Goal: Task Accomplishment & Management: Use online tool/utility

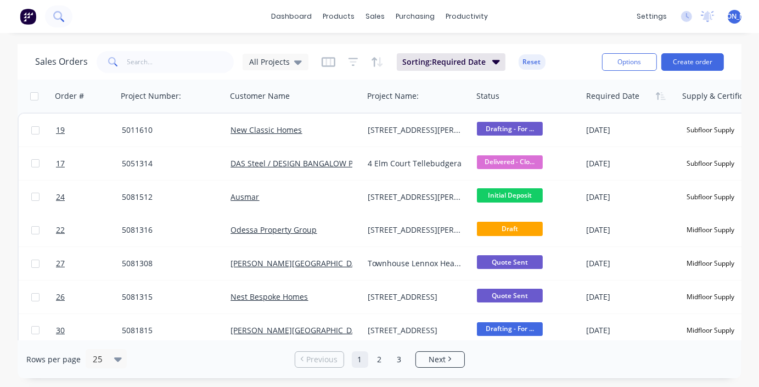
click at [57, 16] on icon at bounding box center [58, 16] width 10 height 10
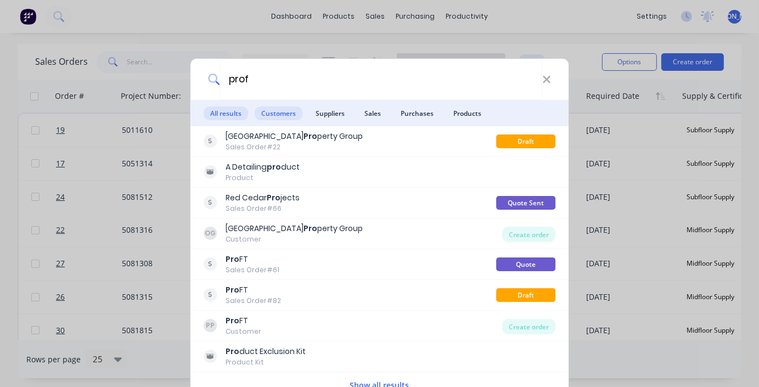
type input "[PERSON_NAME]"
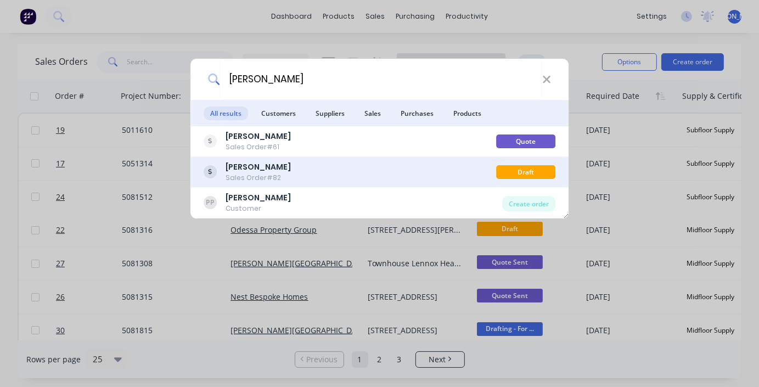
click at [260, 173] on div "Sales Order #82" at bounding box center [257, 178] width 65 height 10
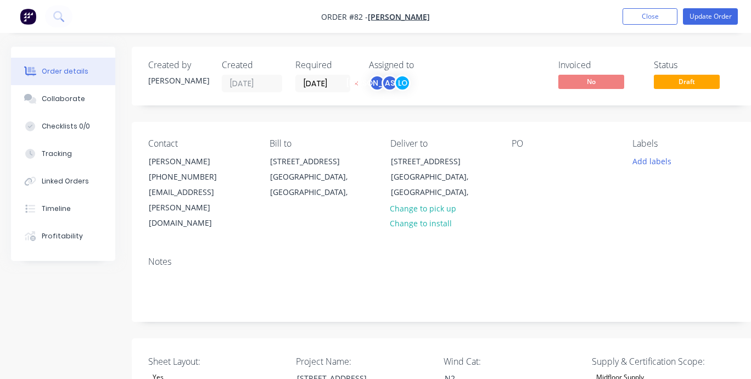
type input "91"
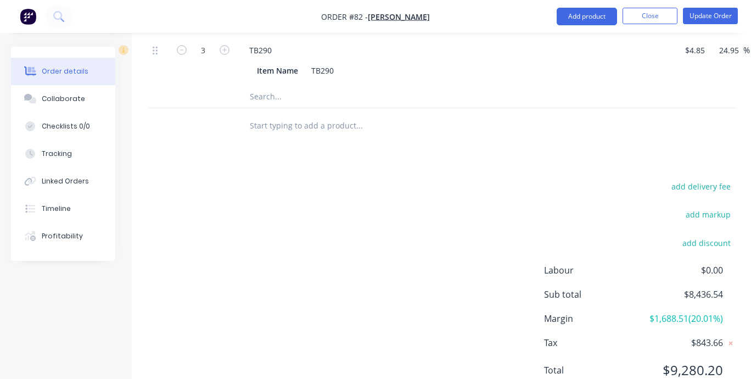
scroll to position [1902, 0]
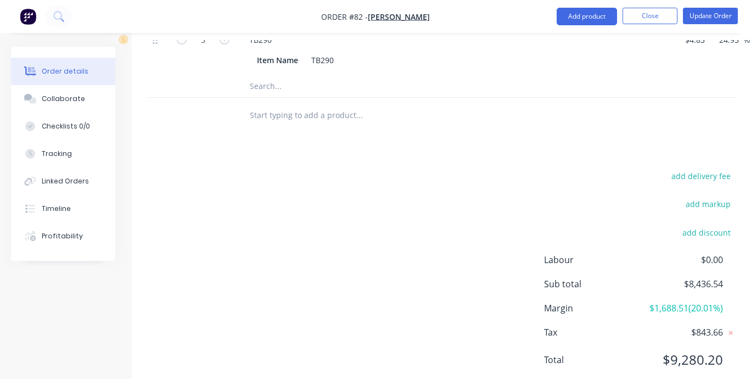
drag, startPoint x: 455, startPoint y: 322, endPoint x: 456, endPoint y: 316, distance: 6.1
click at [456, 322] on div "add delivery fee add markup add discount Labour $0.00 Sub total $8,436.54 Margi…" at bounding box center [442, 274] width 588 height 212
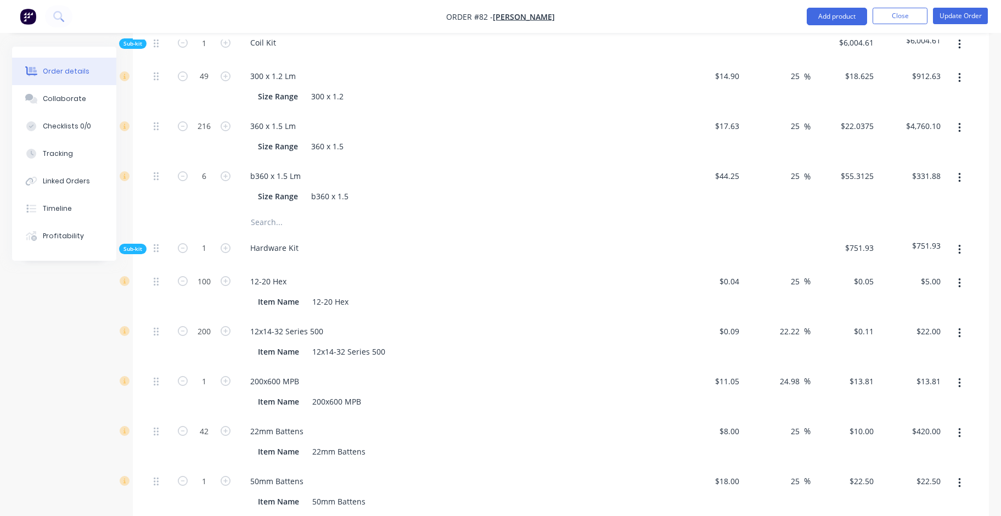
scroll to position [1059, 0]
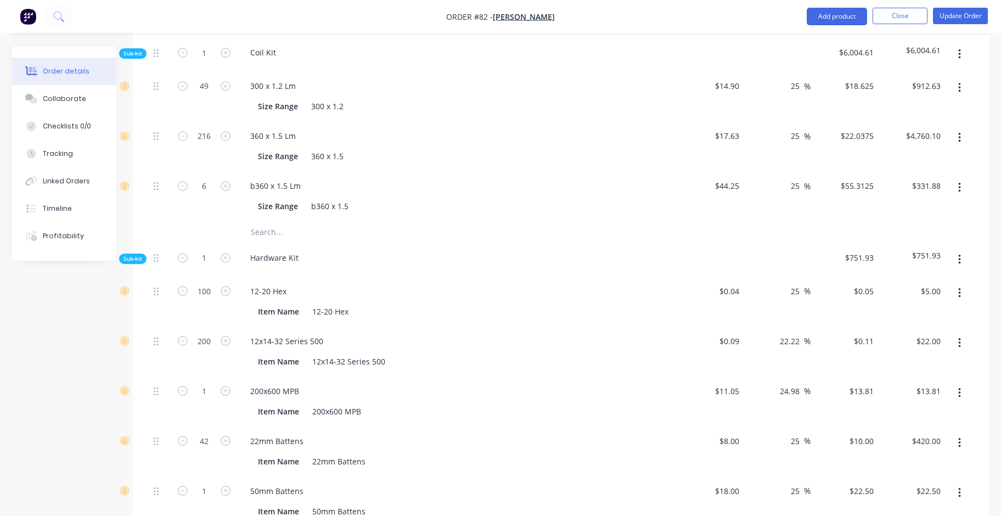
click at [128, 255] on span "Sub-kit" at bounding box center [132, 259] width 19 height 8
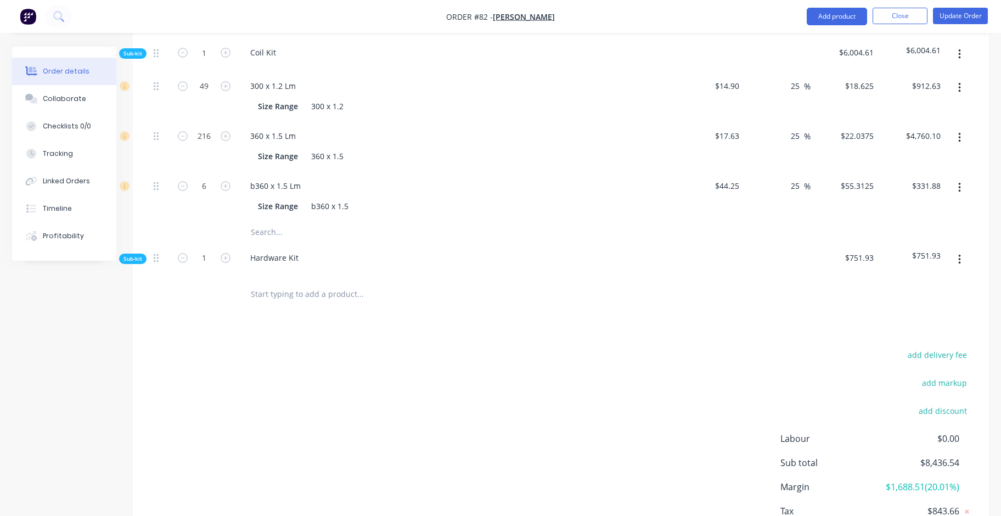
click at [128, 255] on span "Sub-kit" at bounding box center [132, 259] width 19 height 8
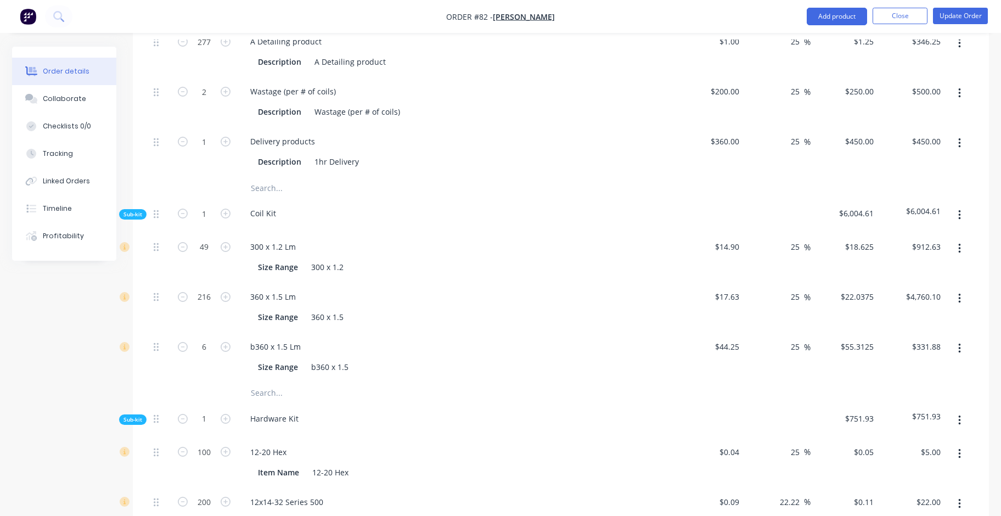
scroll to position [840, 0]
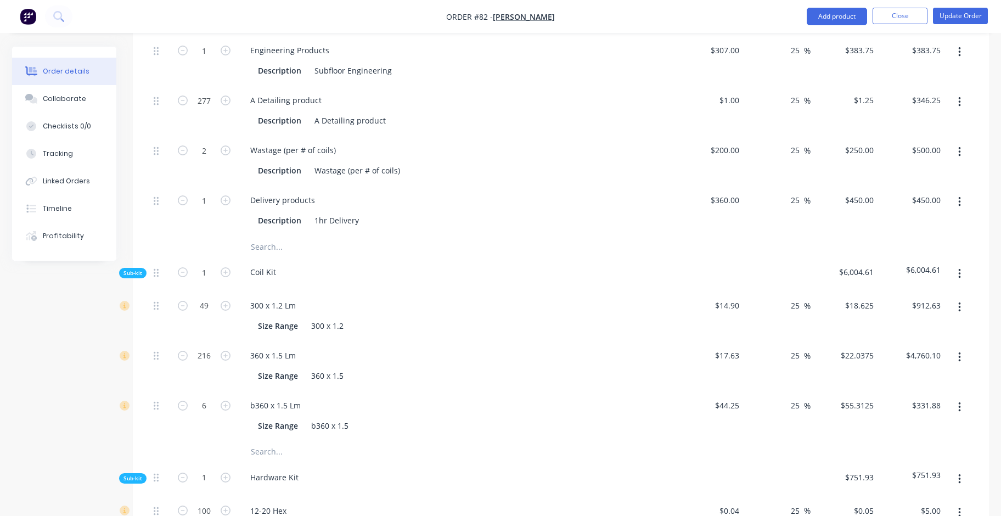
click at [137, 269] on span "Sub-kit" at bounding box center [132, 273] width 19 height 8
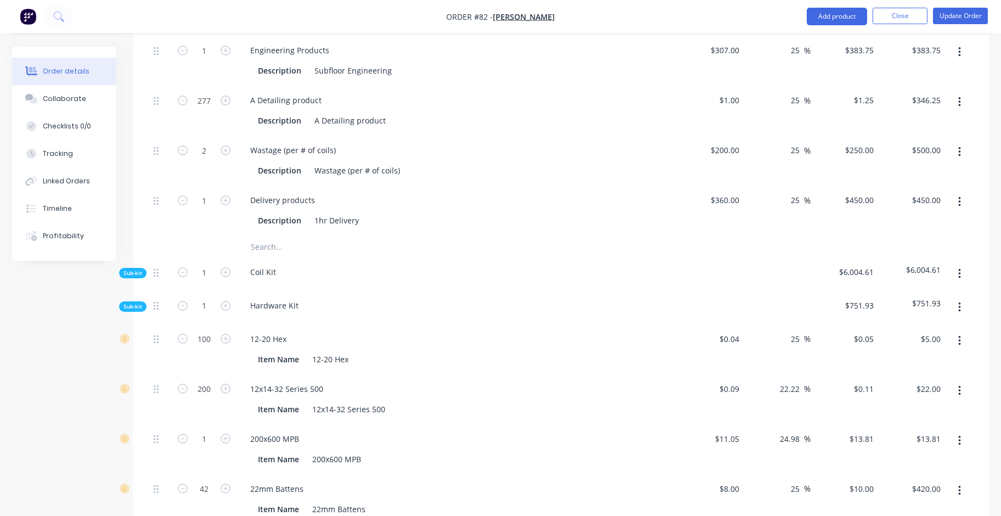
click at [139, 269] on span "Sub-kit" at bounding box center [132, 273] width 19 height 8
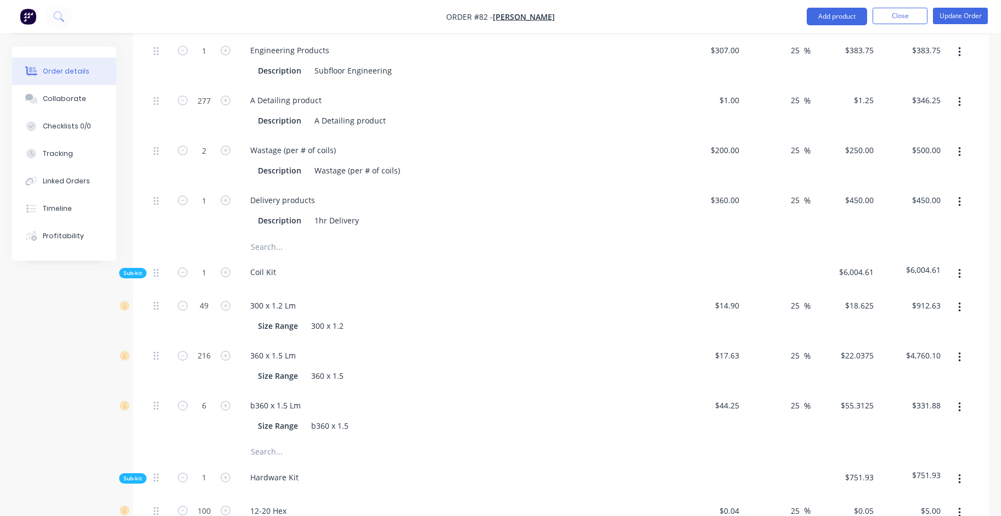
click at [139, 269] on span "Sub-kit" at bounding box center [132, 273] width 19 height 8
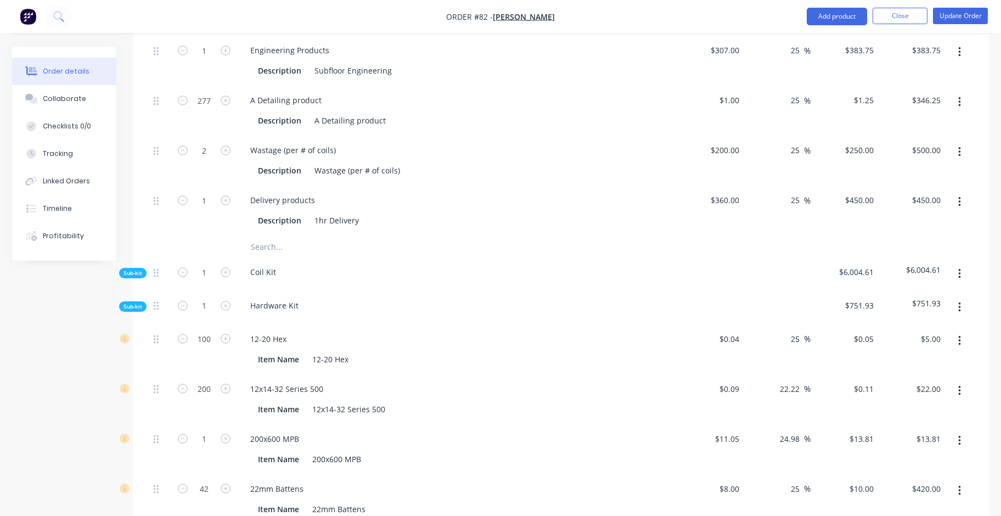
click at [133, 302] on span "Sub-kit" at bounding box center [132, 306] width 19 height 8
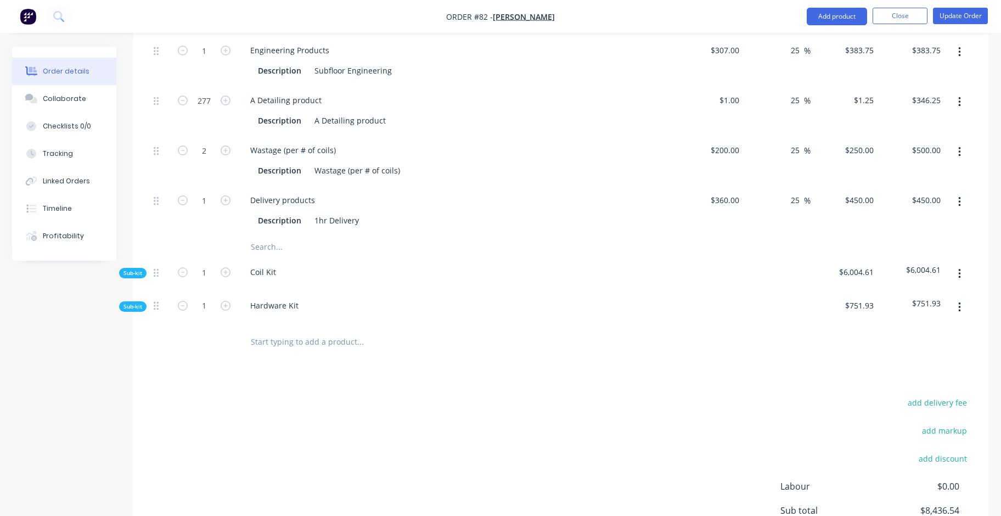
click at [134, 269] on span "Sub-kit" at bounding box center [132, 273] width 19 height 8
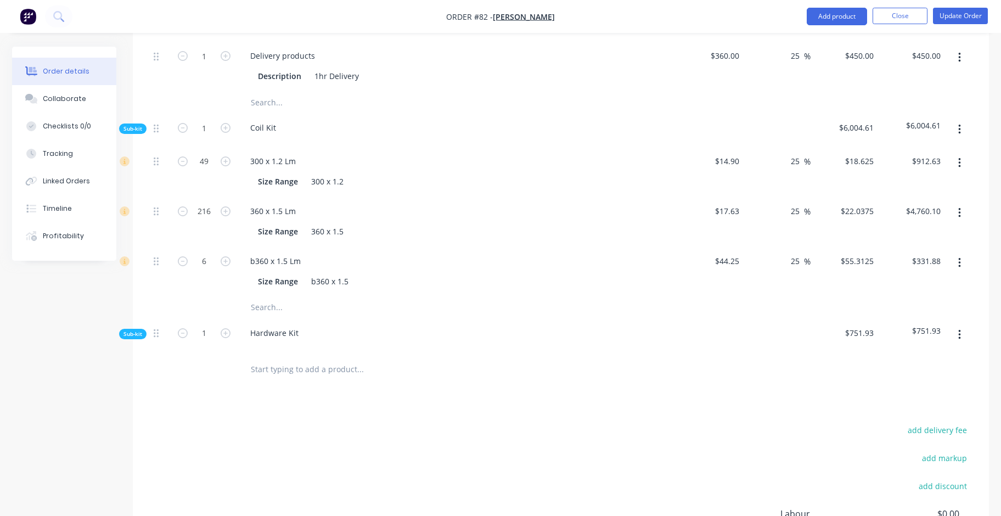
scroll to position [986, 0]
click at [758, 251] on input "25" at bounding box center [797, 259] width 14 height 16
type input "30"
click at [744, 358] on div "Products Show / Hide columns Add product Qty Cost Markup Price Total Kit 1 Floo…" at bounding box center [561, 214] width 856 height 868
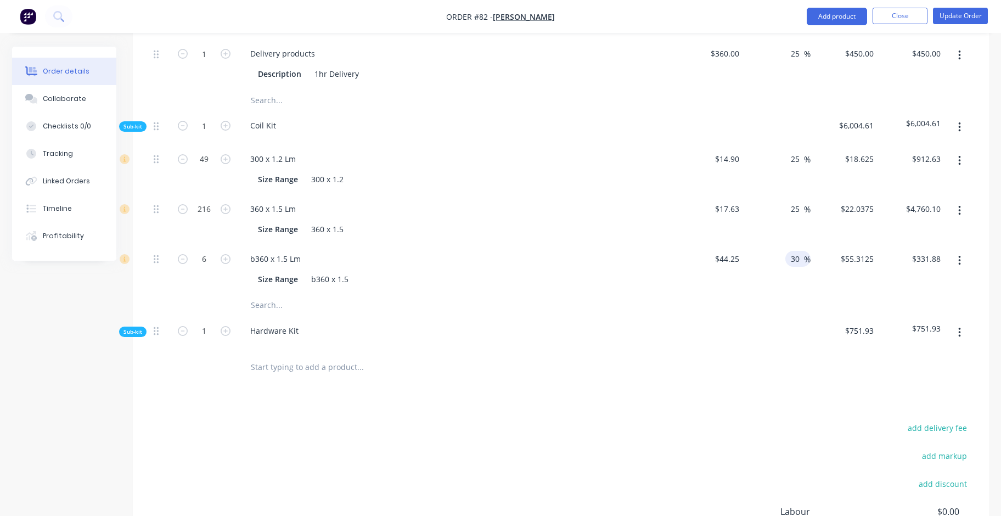
type input "$57.525"
type input "$345.15"
click at [758, 251] on input "30" at bounding box center [797, 259] width 14 height 16
click at [729, 371] on div "Products Show / Hide columns Add product Qty Cost Markup Price Total Kit 1 Floo…" at bounding box center [561, 214] width 856 height 868
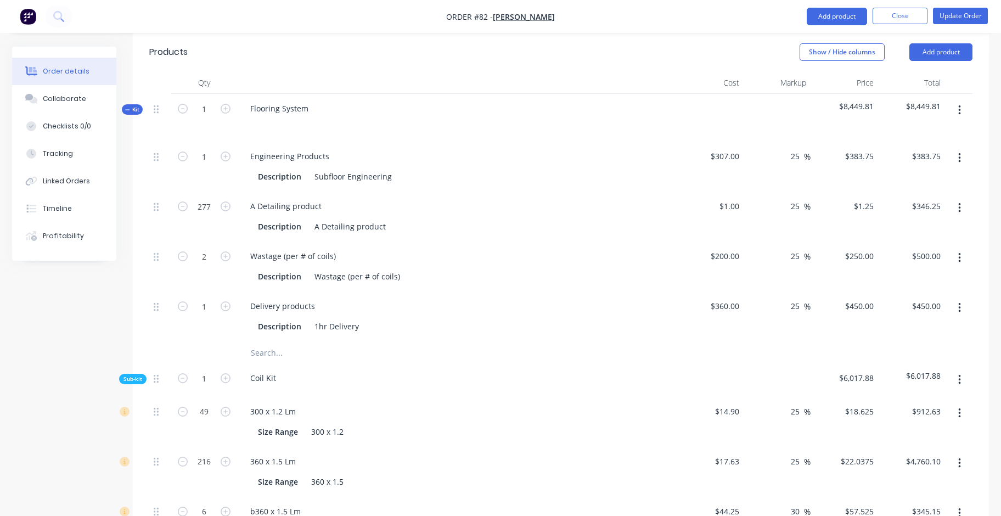
scroll to position [1100, 0]
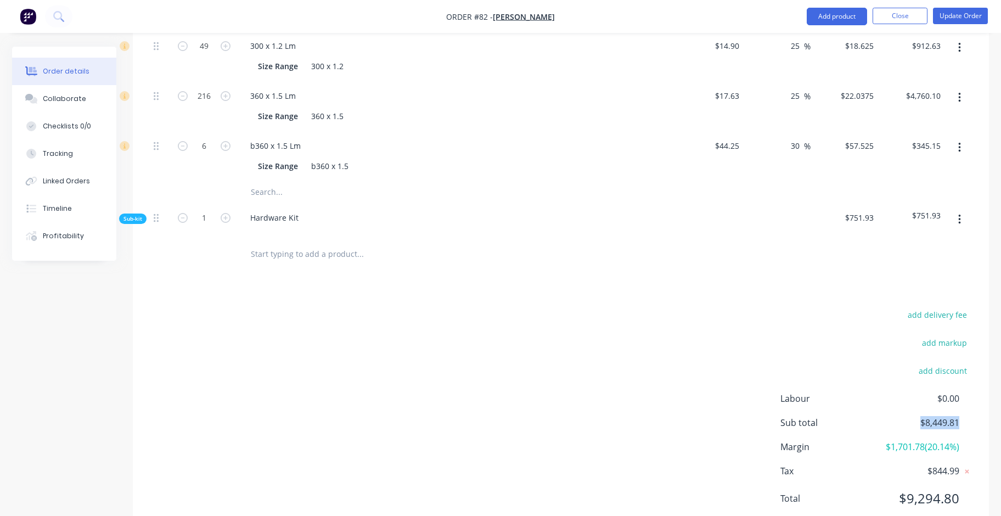
drag, startPoint x: 962, startPoint y: 384, endPoint x: 920, endPoint y: 388, distance: 42.5
click at [758, 386] on div "Sub total $8,449.81" at bounding box center [876, 422] width 192 height 13
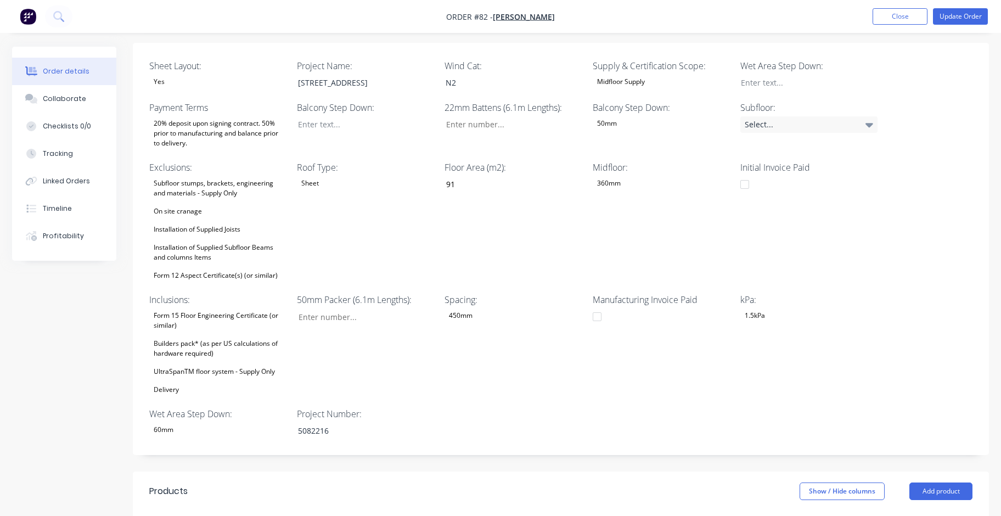
scroll to position [149, 0]
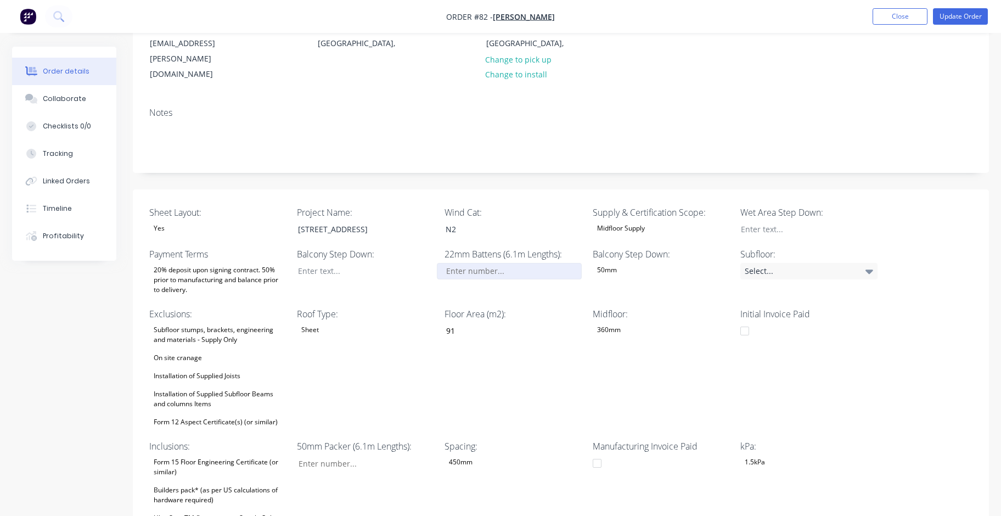
click at [540, 263] on input "Sheet Layout:" at bounding box center [509, 271] width 145 height 16
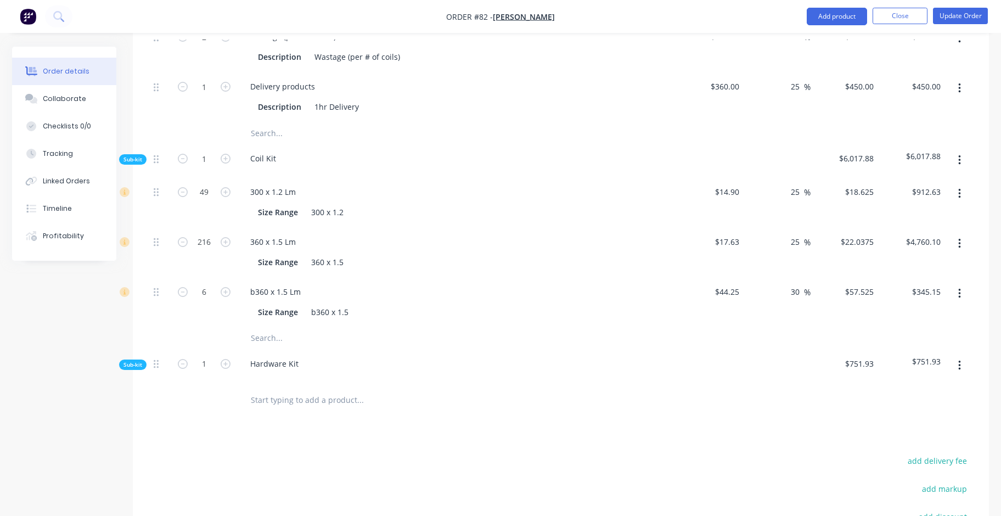
scroll to position [1027, 0]
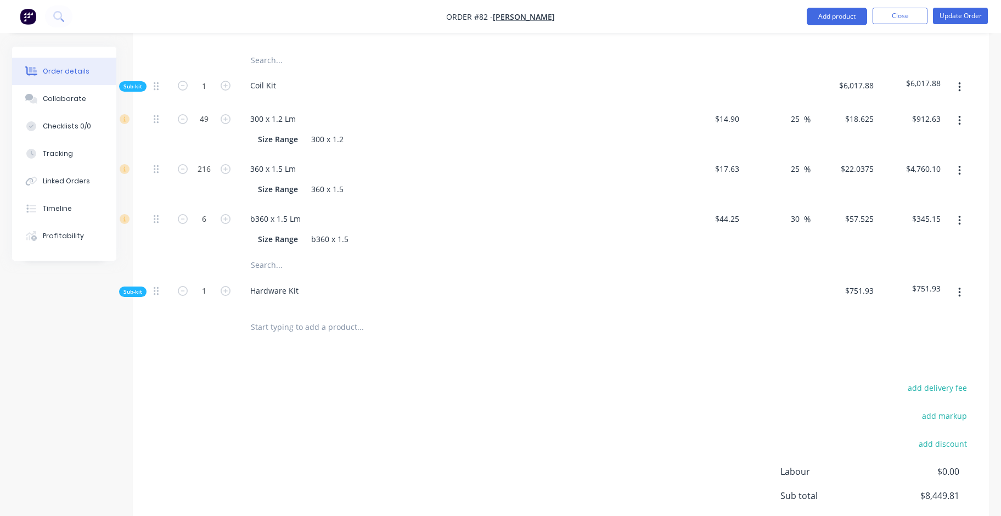
click at [132, 287] on span "Sub-kit" at bounding box center [132, 291] width 19 height 8
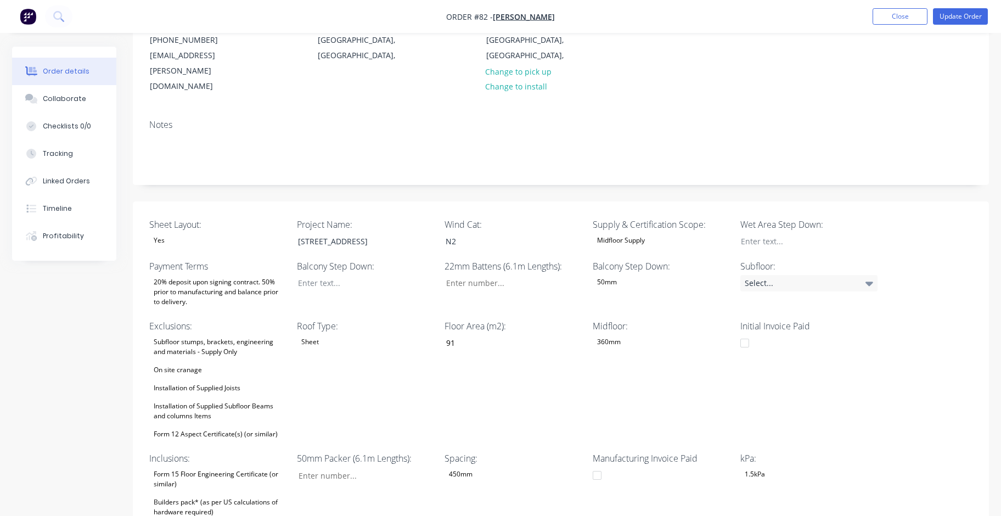
scroll to position [149, 0]
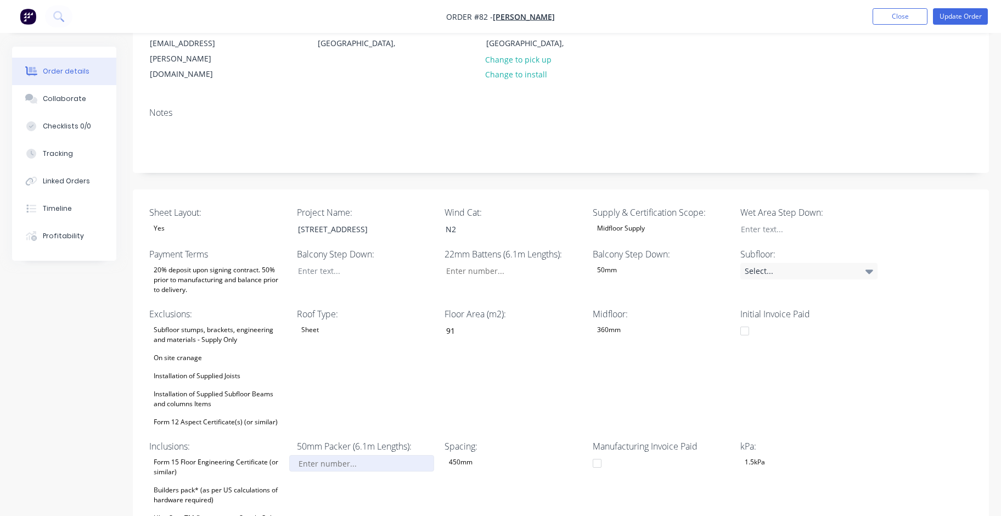
click at [357, 386] on input "Sheet Layout:" at bounding box center [361, 463] width 145 height 16
type input "1"
click at [488, 263] on input "Sheet Layout:" at bounding box center [509, 271] width 145 height 16
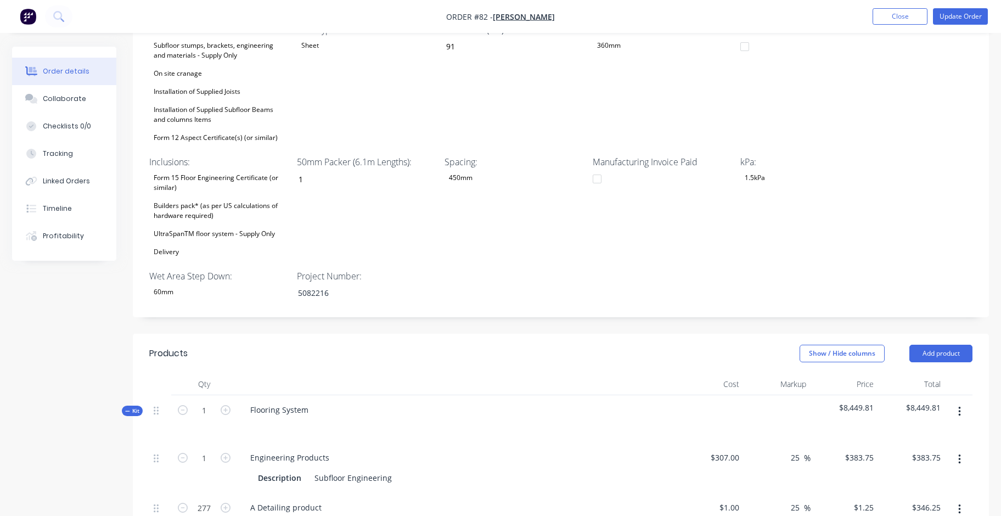
scroll to position [661, 0]
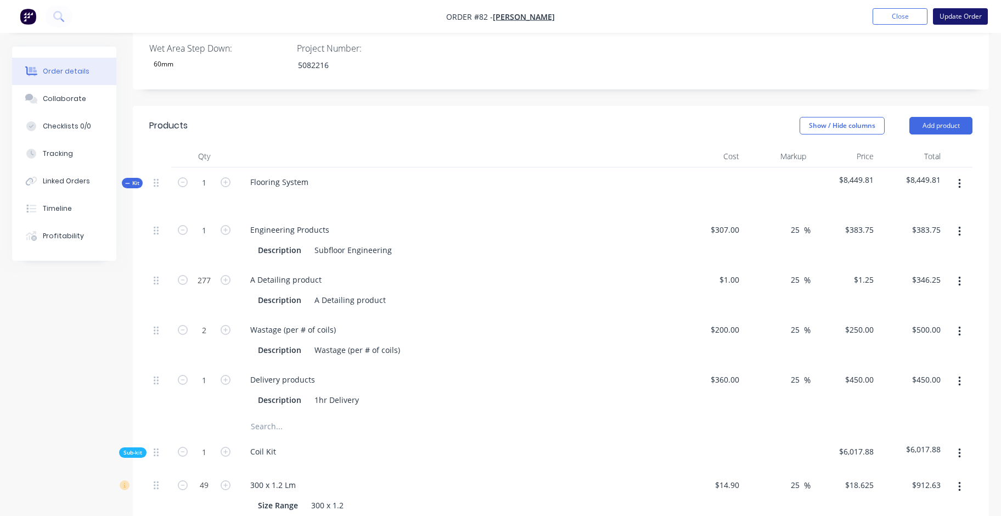
type input "42"
click at [758, 12] on button "Update Order" at bounding box center [960, 16] width 55 height 16
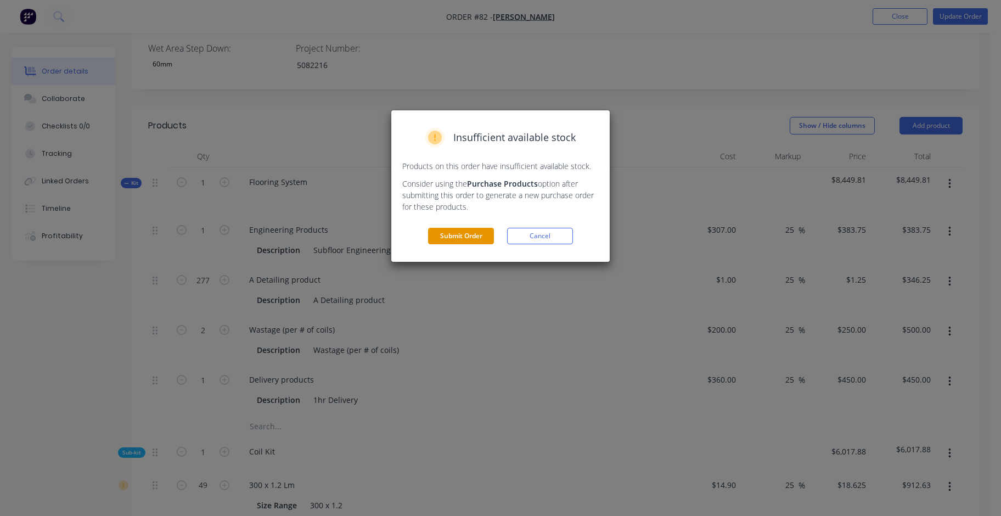
click at [454, 238] on button "Submit Order" at bounding box center [461, 236] width 66 height 16
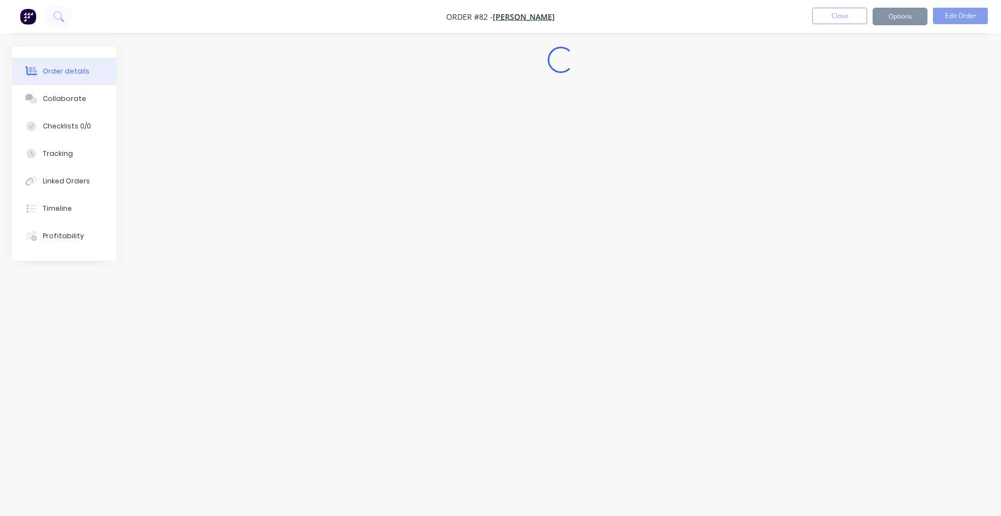
scroll to position [0, 0]
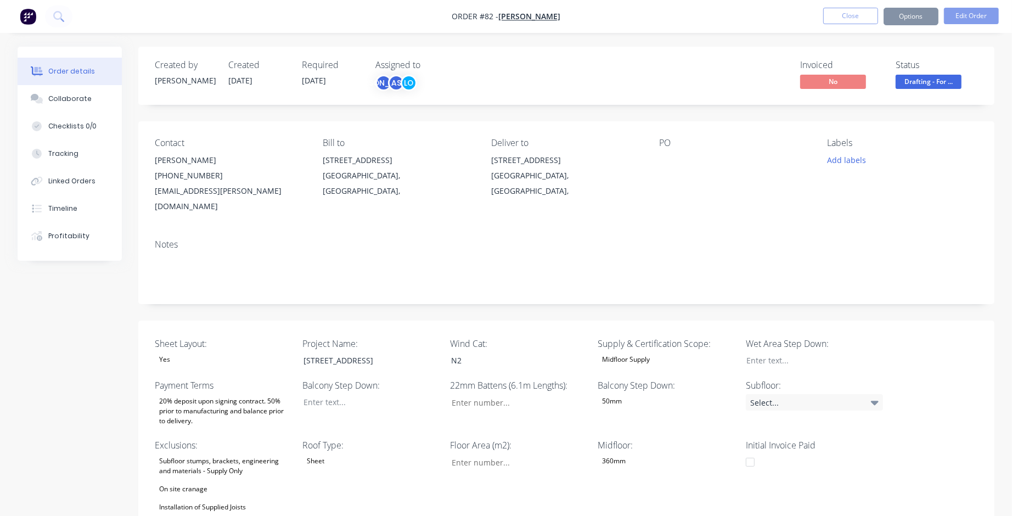
type input "42"
type input "91"
type input "1"
click at [758, 76] on span "Drafting - For ..." at bounding box center [923, 82] width 66 height 14
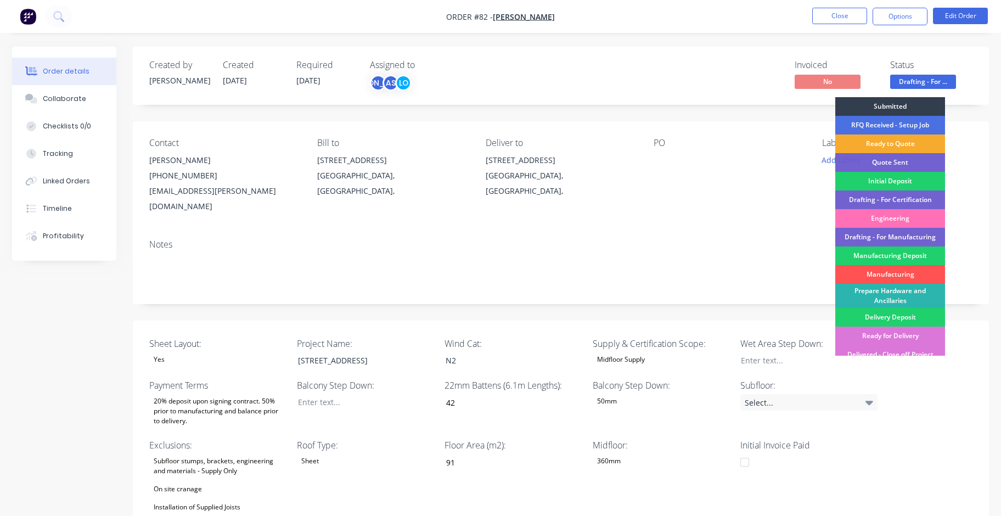
click at [758, 146] on div "Ready to Quote" at bounding box center [890, 143] width 110 height 19
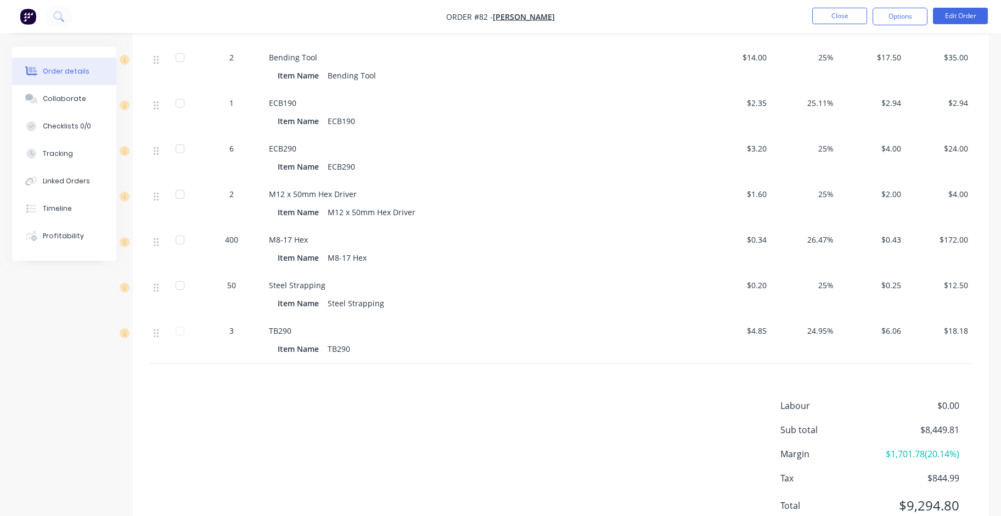
scroll to position [1427, 0]
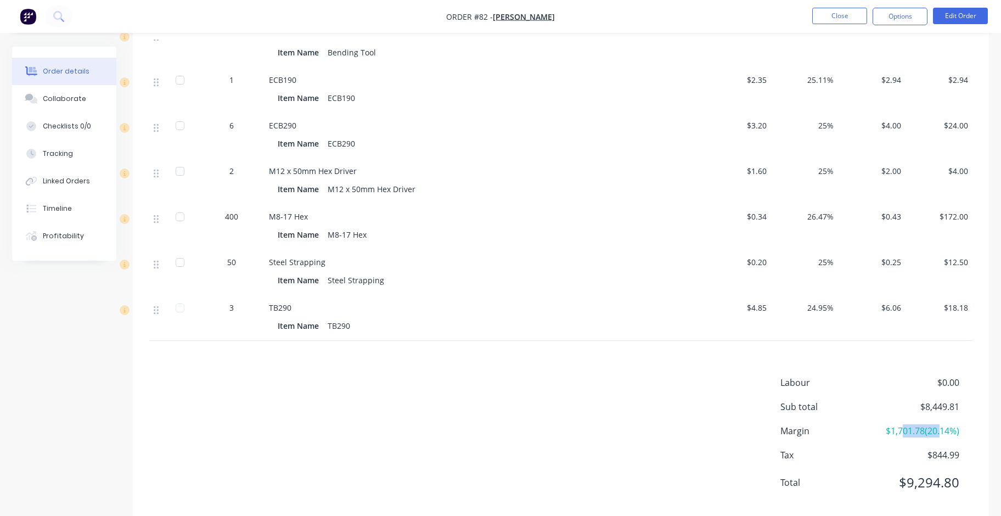
drag, startPoint x: 900, startPoint y: 406, endPoint x: 941, endPoint y: 410, distance: 41.9
click at [758, 386] on span "$1,701.78 ( 20.14 %)" at bounding box center [918, 430] width 81 height 13
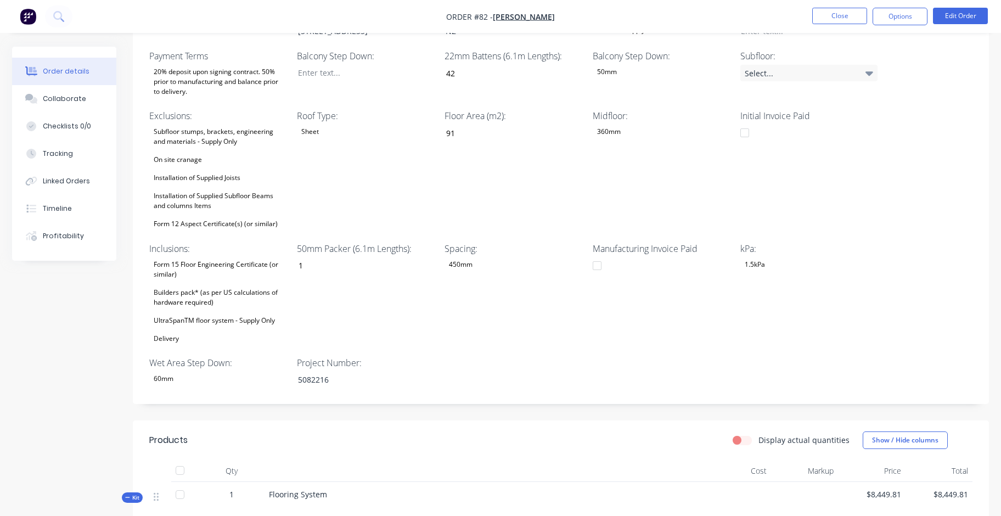
scroll to position [0, 0]
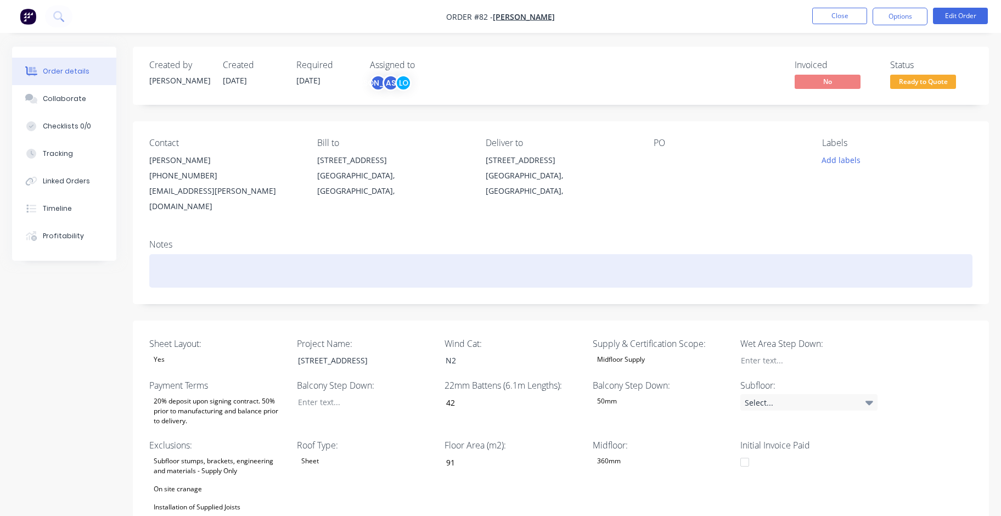
click at [758, 254] on div at bounding box center [560, 270] width 823 height 33
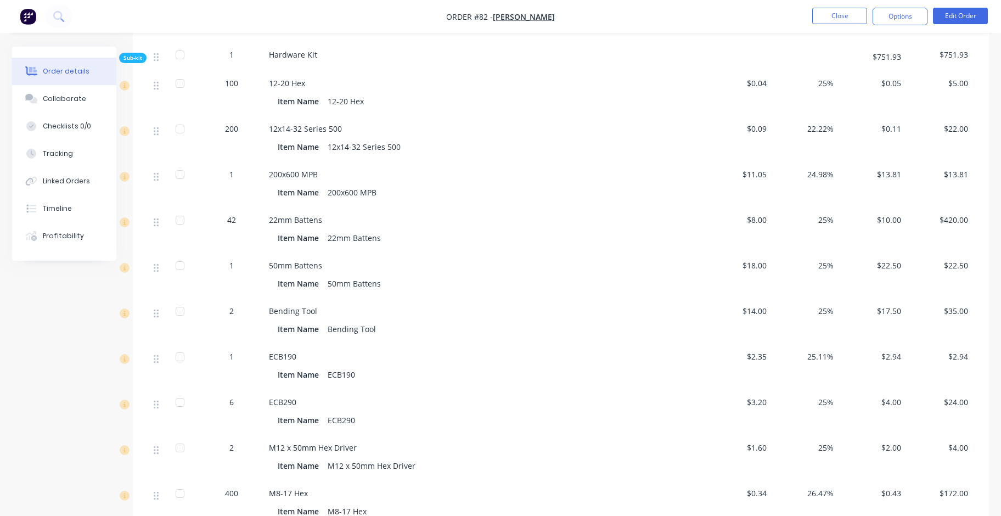
scroll to position [1243, 0]
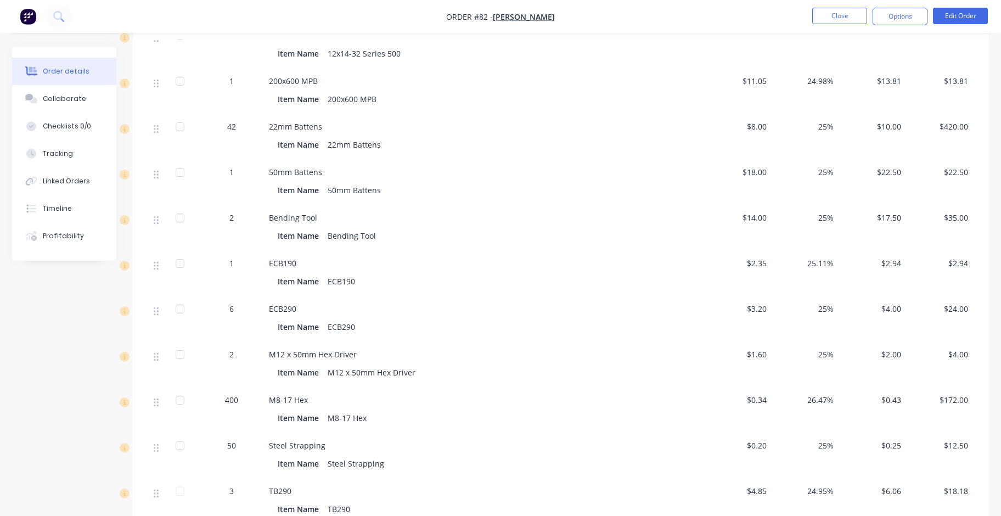
click at [758, 251] on div "25.11%" at bounding box center [804, 274] width 67 height 46
click at [758, 257] on span "25.11%" at bounding box center [804, 263] width 59 height 12
click at [758, 296] on div "25%" at bounding box center [804, 319] width 67 height 46
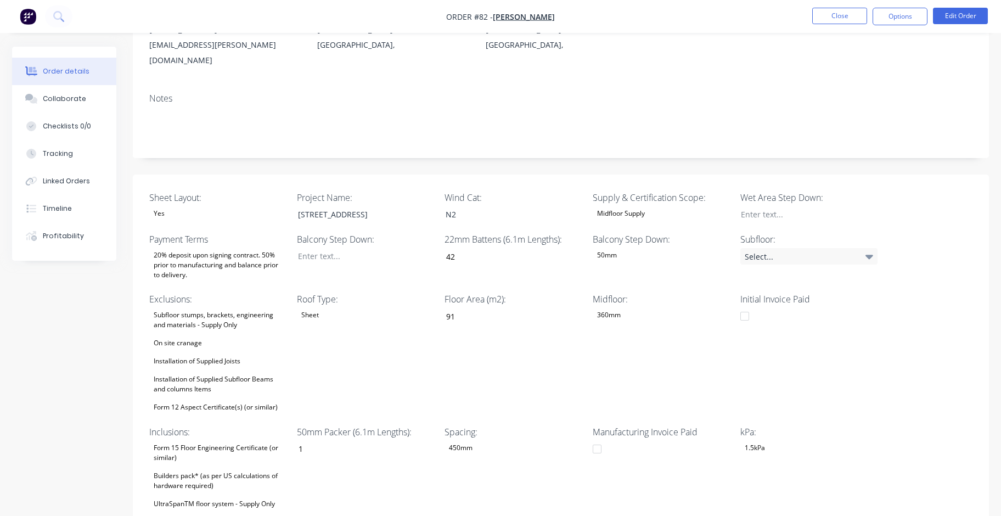
scroll to position [219, 0]
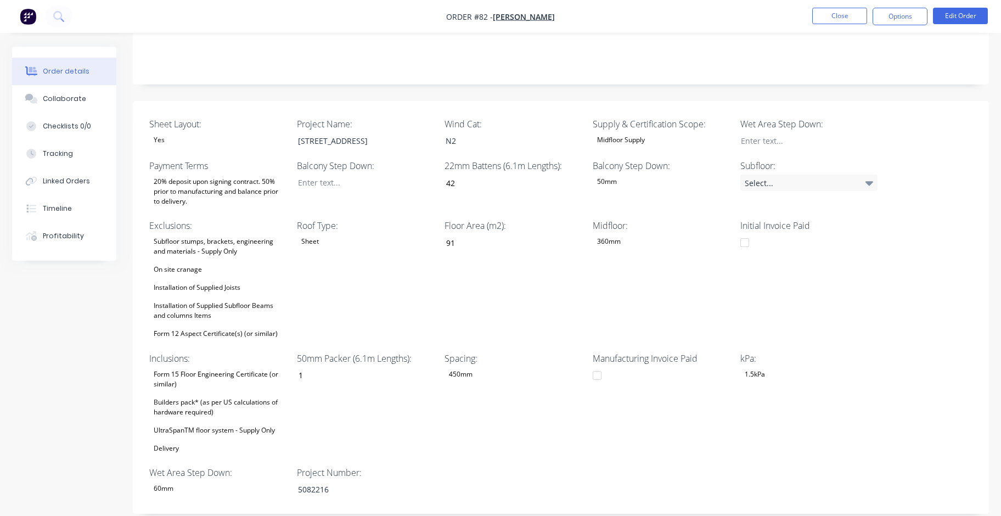
click at [214, 251] on div "Subfloor stumps, brackets, engineering and materials - Supply Only On site cran…" at bounding box center [217, 287] width 137 height 106
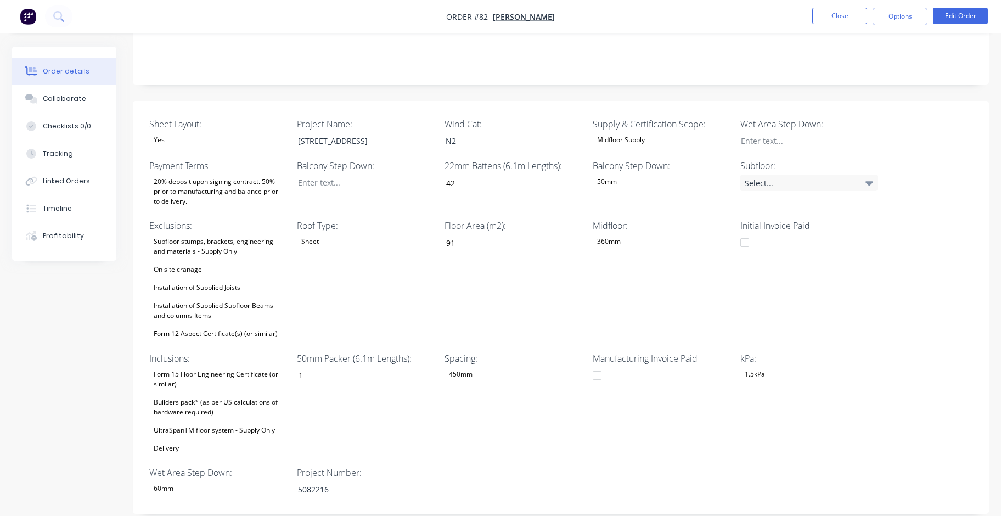
click at [217, 369] on div "Form 15 Floor Engineering Certificate (or similar)" at bounding box center [217, 379] width 137 height 24
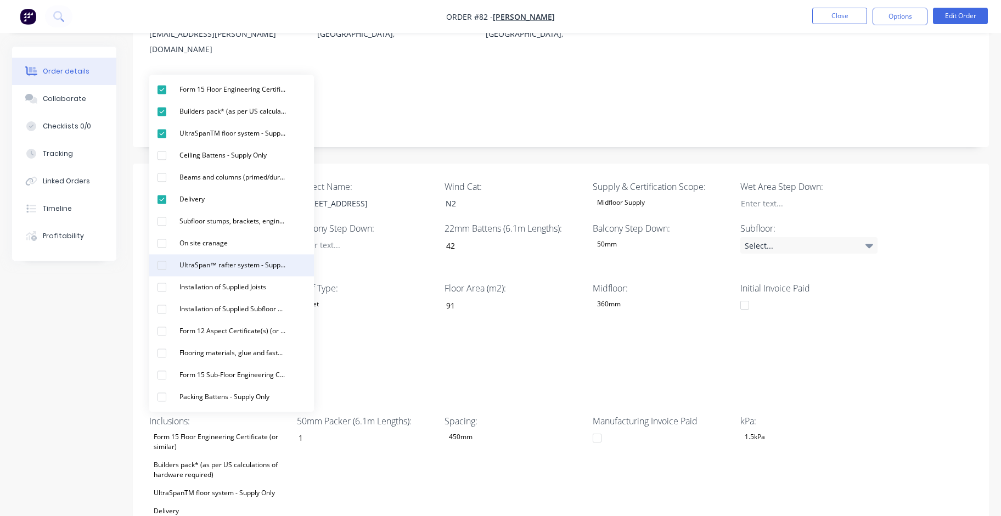
scroll to position [146, 0]
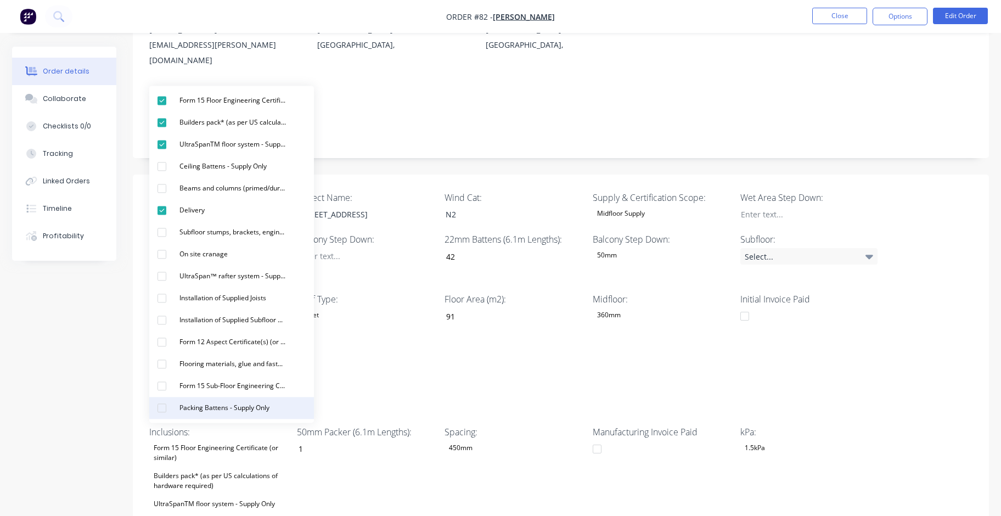
click at [287, 386] on button "Packing Battens - Supply Only" at bounding box center [231, 408] width 165 height 22
click at [277, 169] on button "Ceiling Battens - Supply Only" at bounding box center [231, 166] width 165 height 22
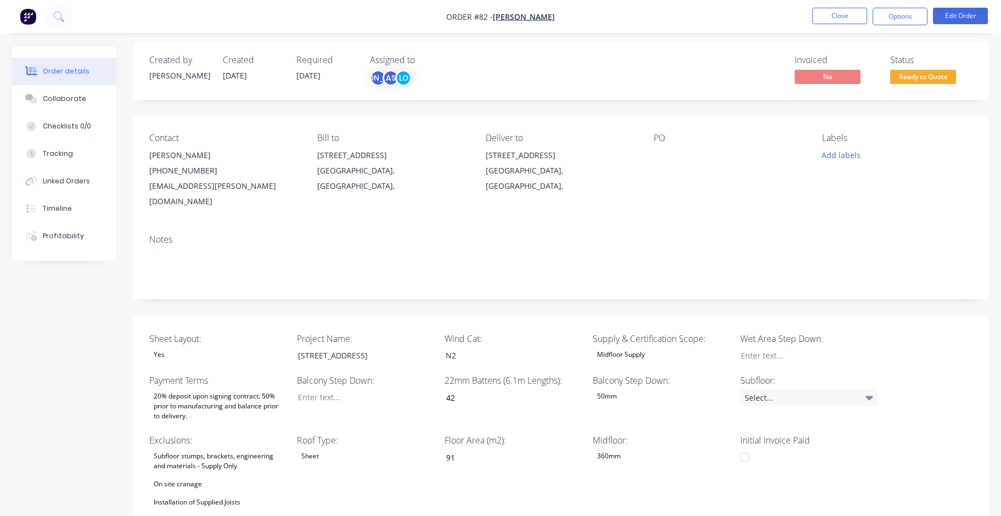
scroll to position [0, 0]
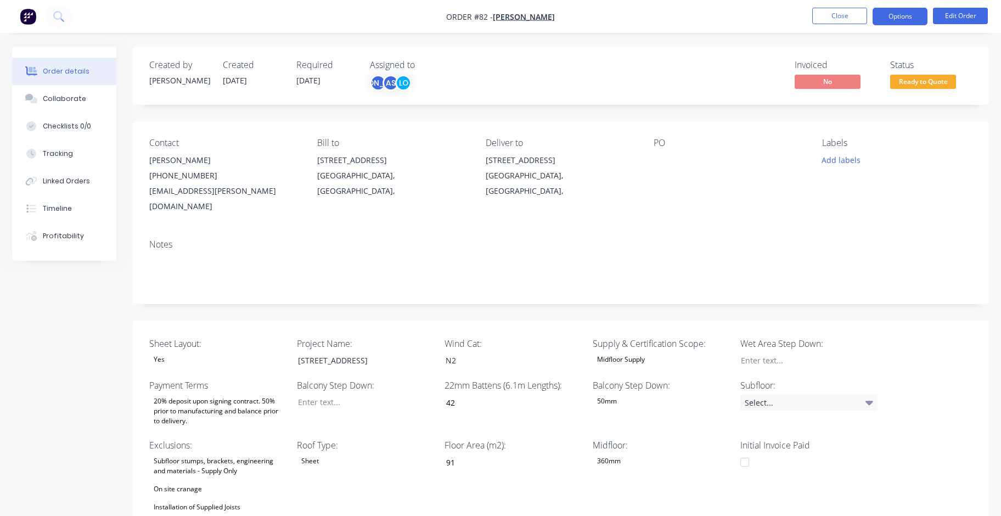
click at [758, 16] on button "Options" at bounding box center [899, 17] width 55 height 18
click at [758, 187] on div "Labels Add labels" at bounding box center [897, 176] width 150 height 76
click at [758, 15] on button "Options" at bounding box center [899, 17] width 55 height 18
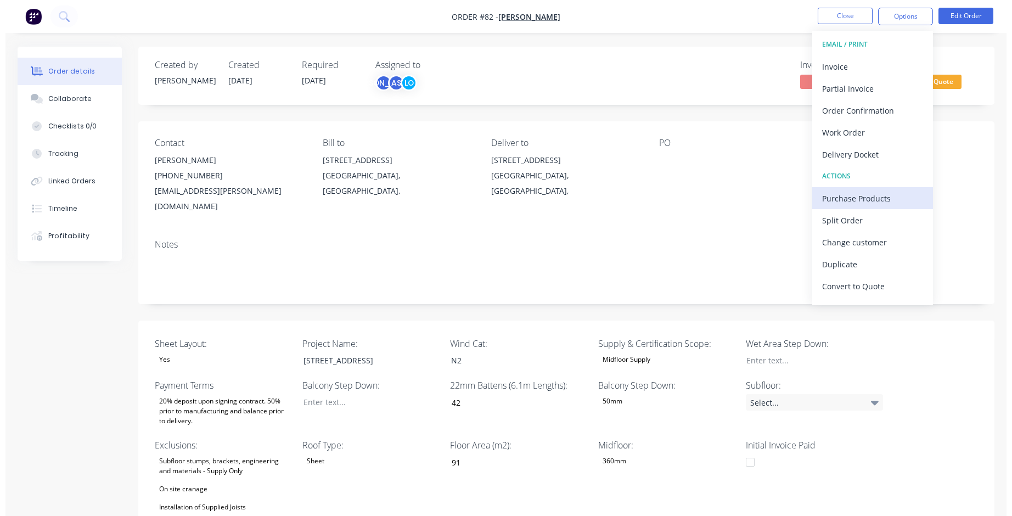
scroll to position [16, 0]
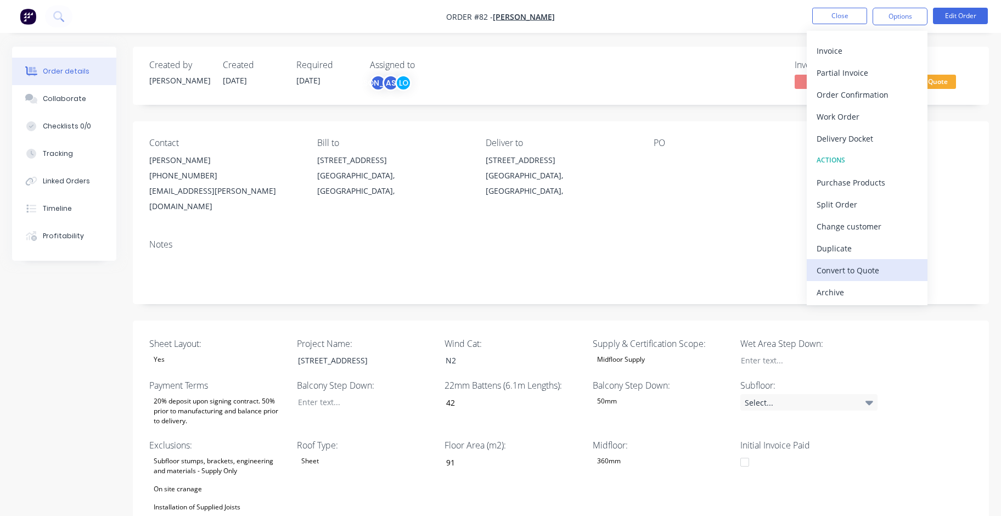
click at [758, 263] on div "Convert to Quote" at bounding box center [866, 270] width 101 height 16
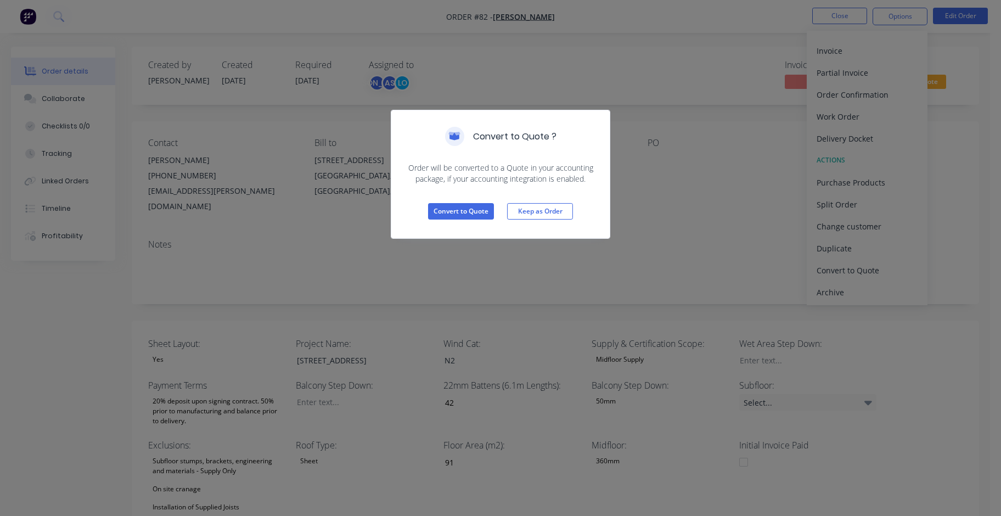
click at [433, 202] on div "Convert to Quote Keep as Order" at bounding box center [500, 211] width 218 height 54
click at [441, 213] on button "Convert to Quote" at bounding box center [461, 211] width 66 height 16
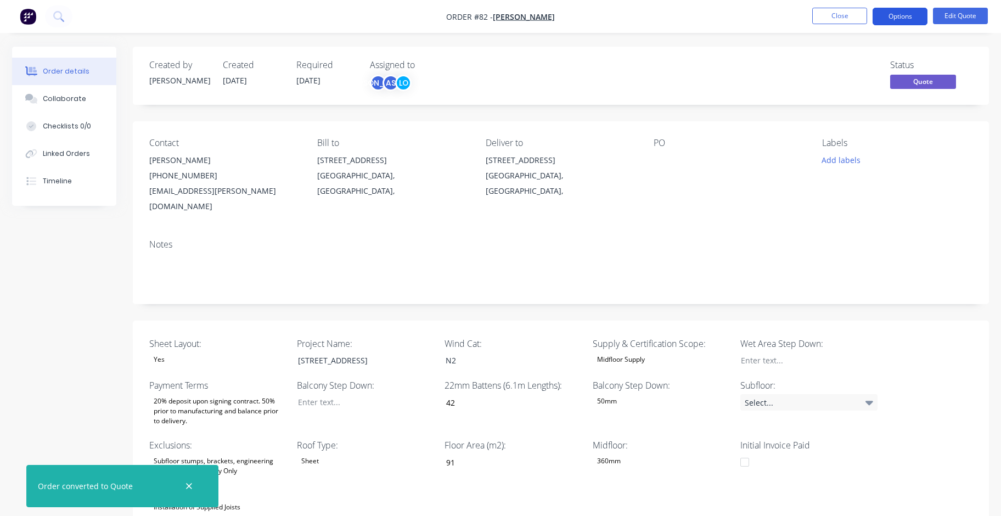
click at [758, 16] on button "Options" at bounding box center [899, 17] width 55 height 18
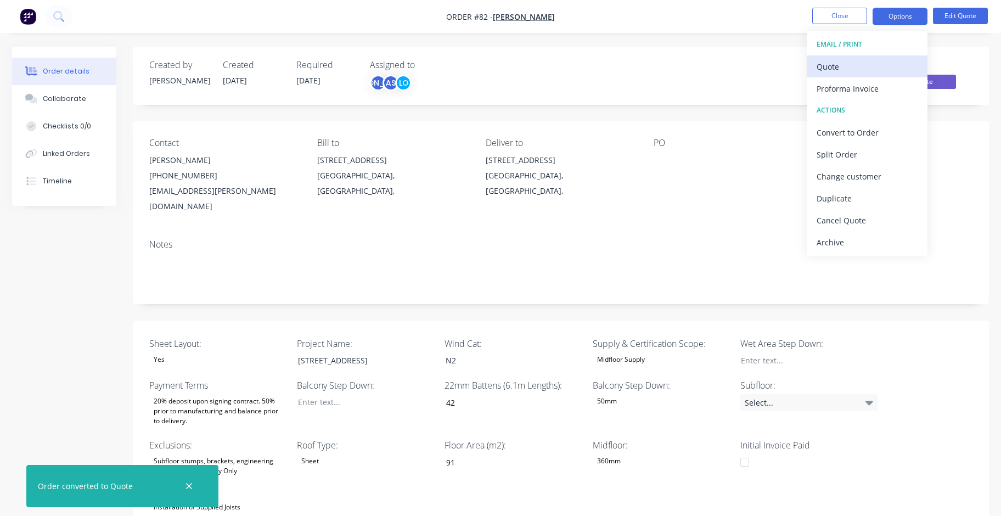
click at [758, 65] on div "Quote" at bounding box center [866, 67] width 101 height 16
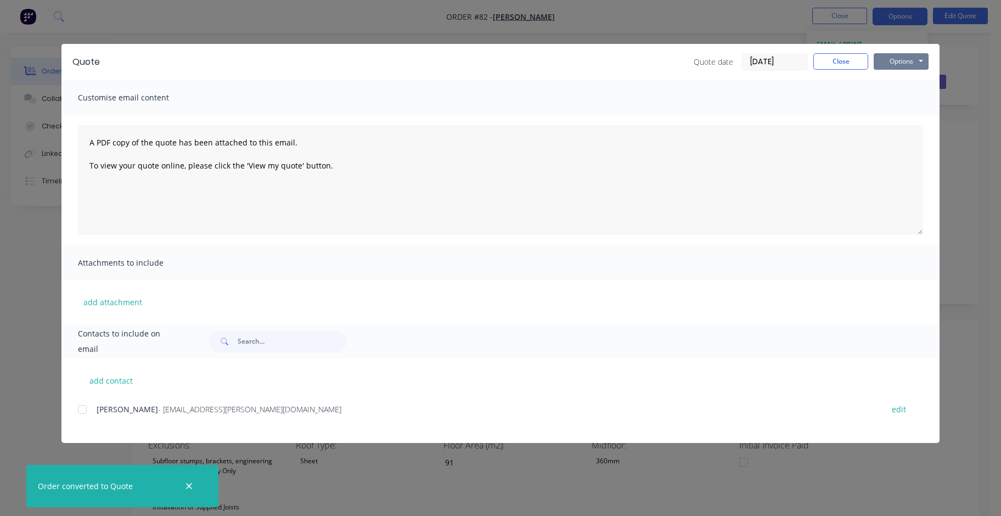
click at [758, 54] on button "Options" at bounding box center [900, 61] width 55 height 16
click at [758, 81] on button "Preview" at bounding box center [908, 81] width 70 height 18
